Goal: Information Seeking & Learning: Check status

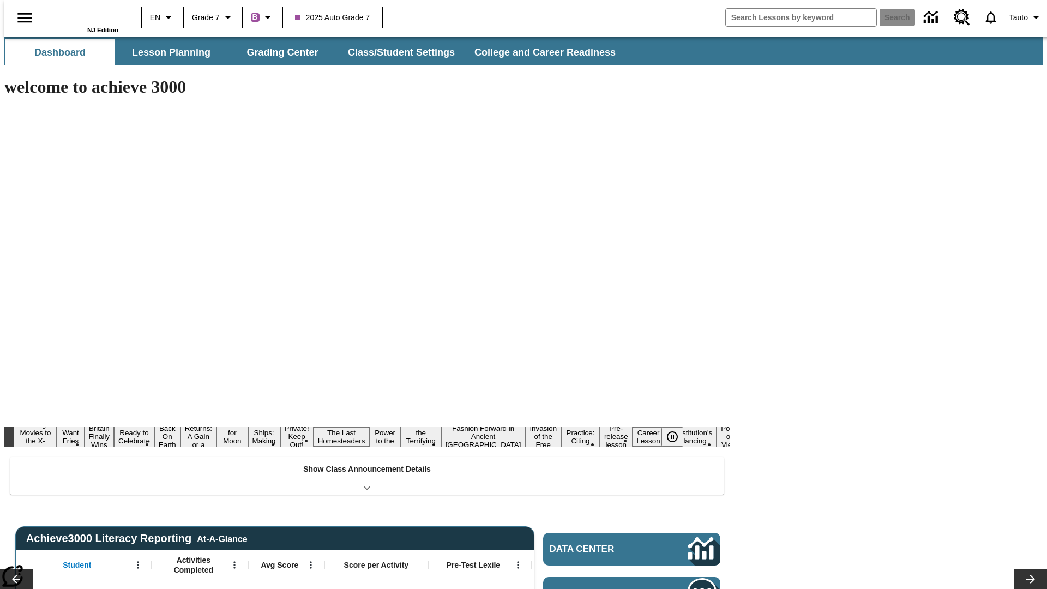
type input "-1"
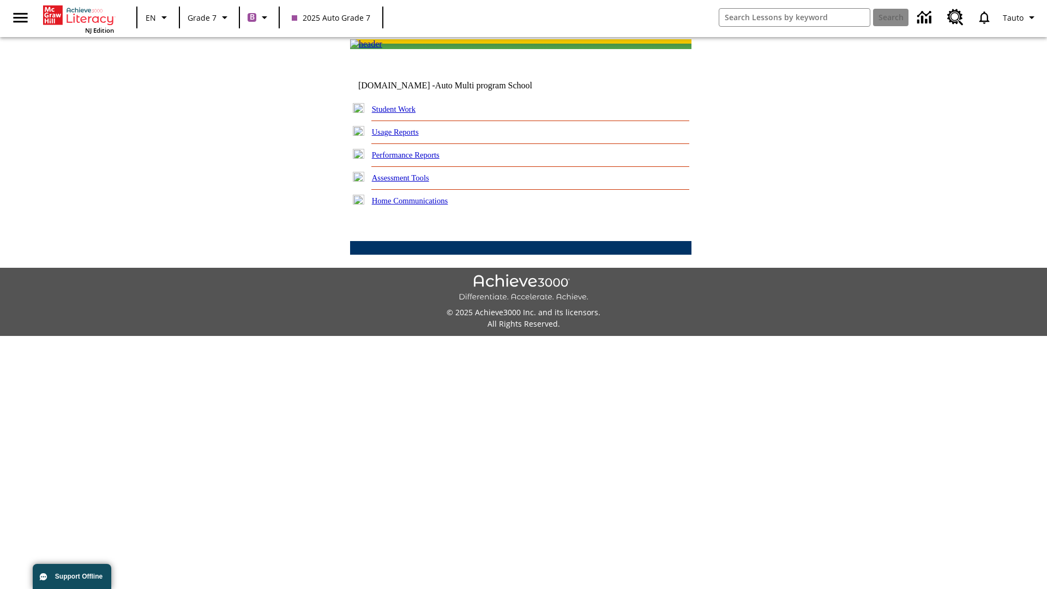
click at [417, 159] on link "Performance Reports" at bounding box center [406, 154] width 68 height 9
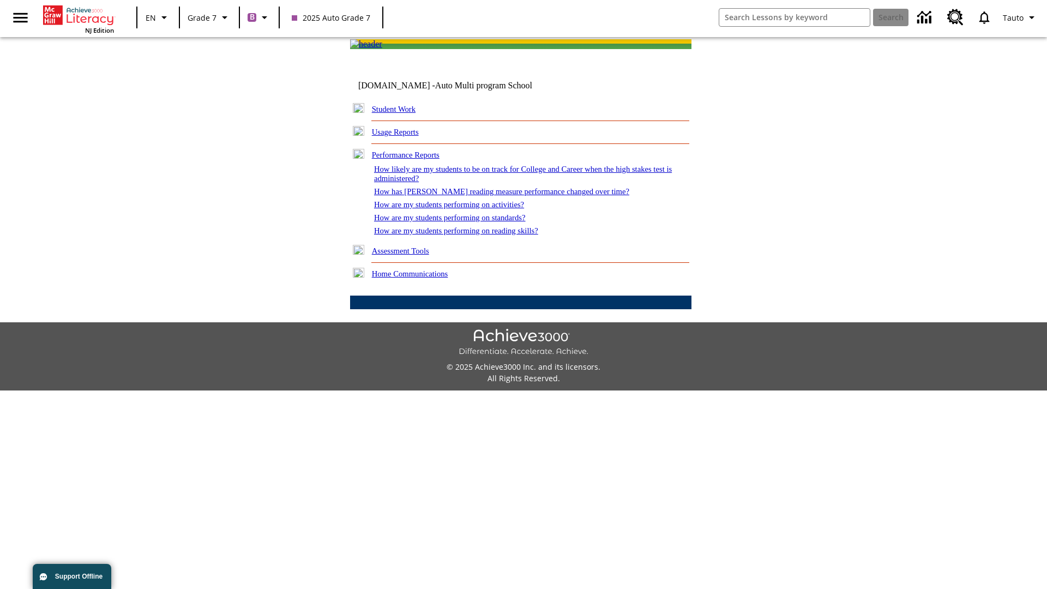
click at [467, 235] on link "How are my students performing on reading skills?" at bounding box center [456, 230] width 164 height 9
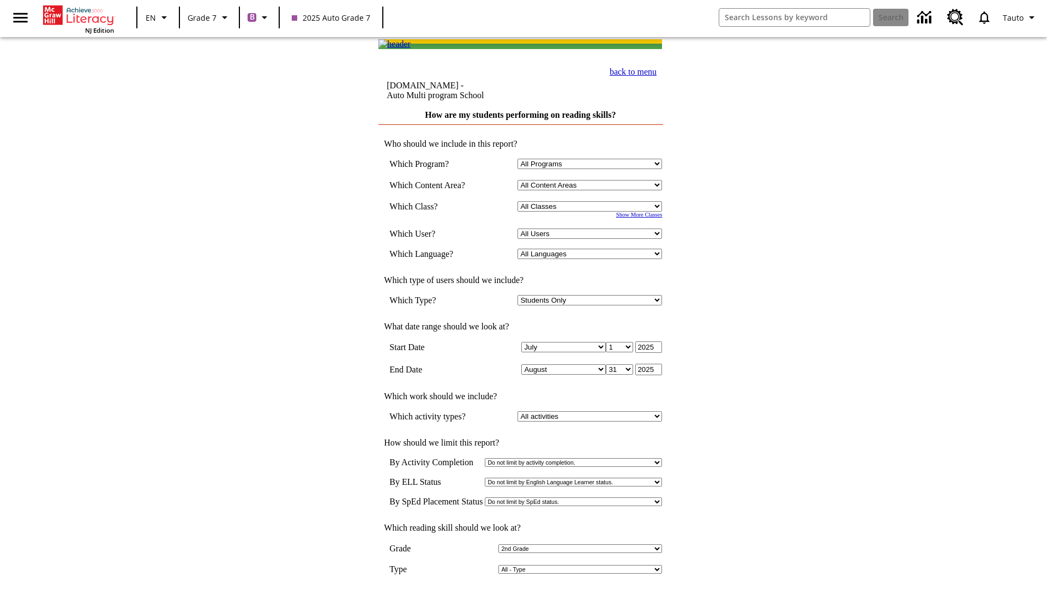
select select "2"
click at [521, 588] on input "View Report" at bounding box center [521, 600] width 52 height 12
select select "2348140"
